Goal: Transaction & Acquisition: Obtain resource

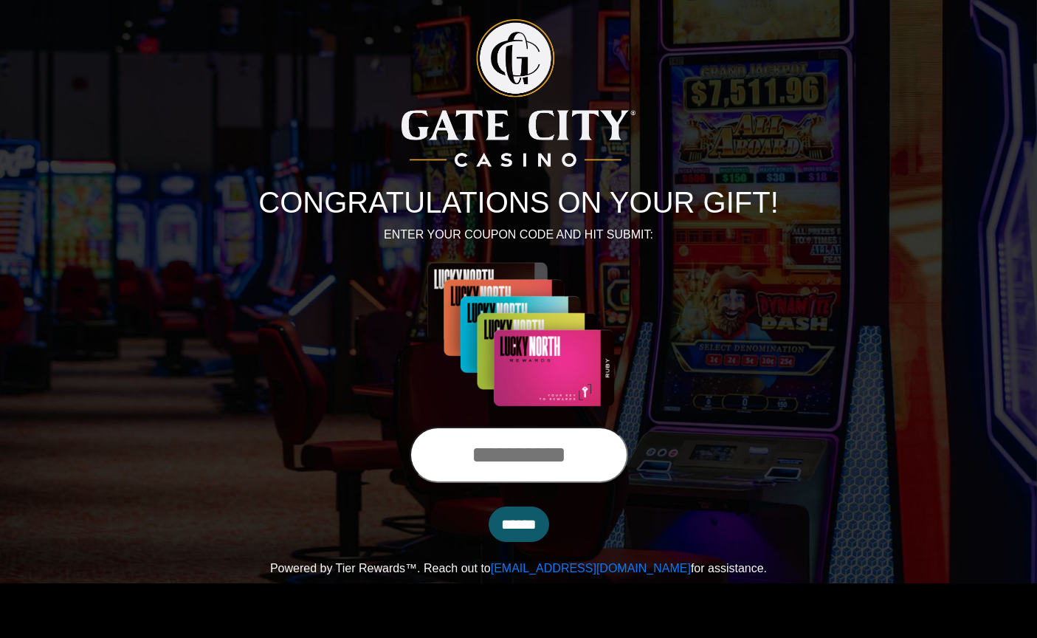
click at [520, 470] on input "text" at bounding box center [519, 455] width 219 height 56
type input "**********"
click at [489, 506] on input "******" at bounding box center [519, 523] width 61 height 35
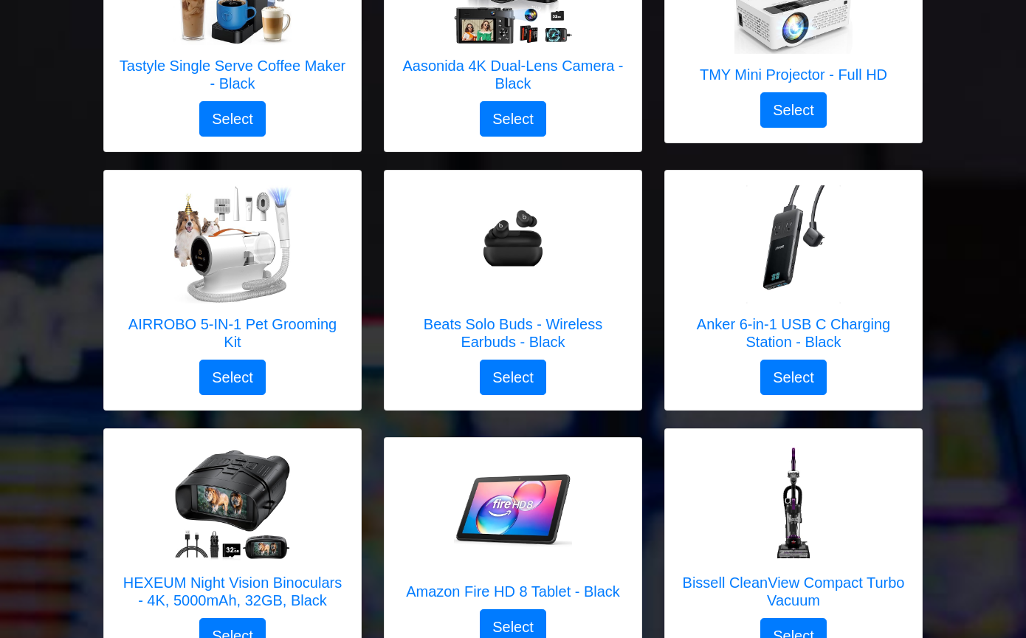
scroll to position [295, 0]
